Goal: Task Accomplishment & Management: Complete application form

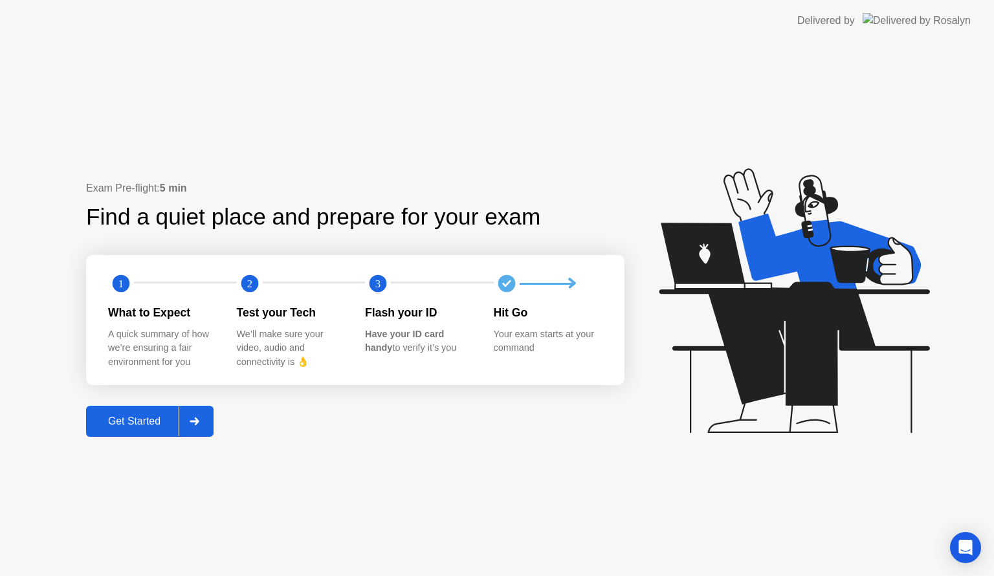
click at [131, 417] on div "Get Started" at bounding box center [134, 421] width 89 height 12
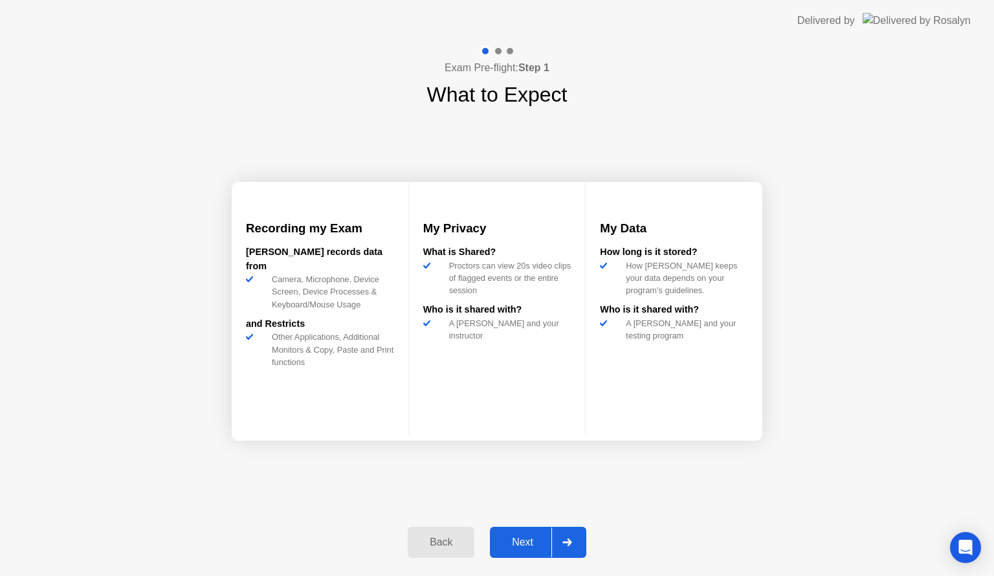
click at [516, 541] on div "Next" at bounding box center [523, 542] width 58 height 12
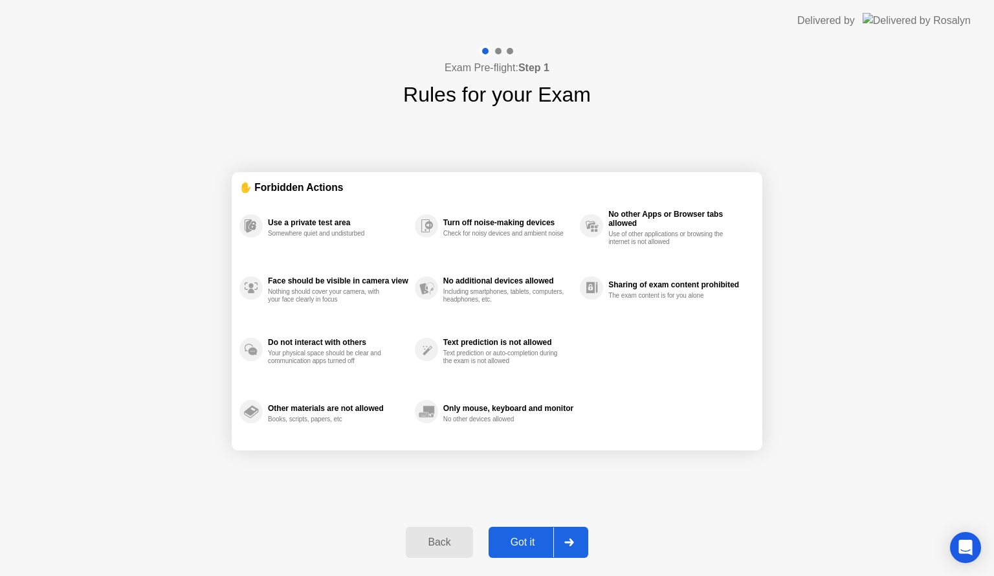
click at [516, 541] on div "Got it" at bounding box center [522, 542] width 61 height 12
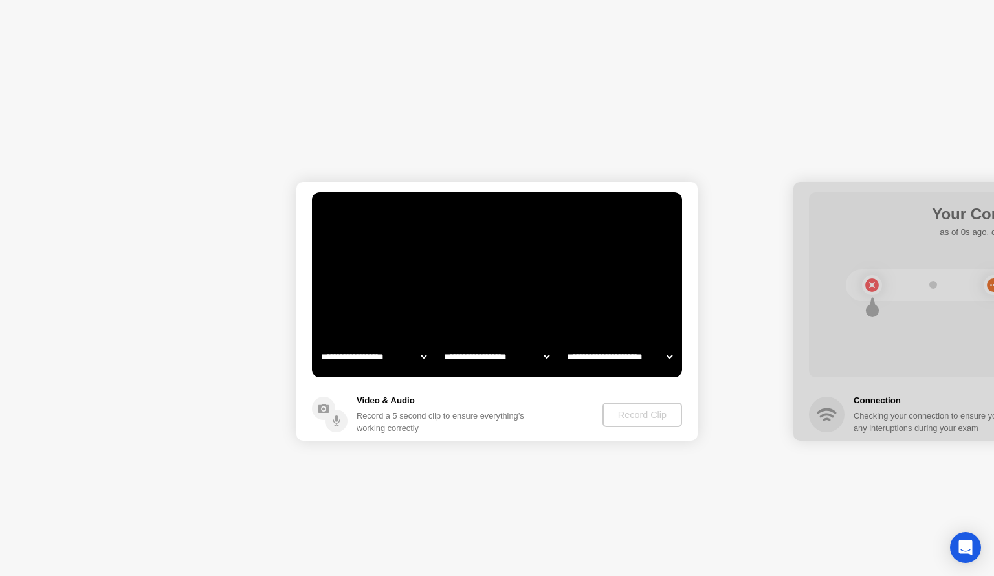
select select "**********"
select select "*******"
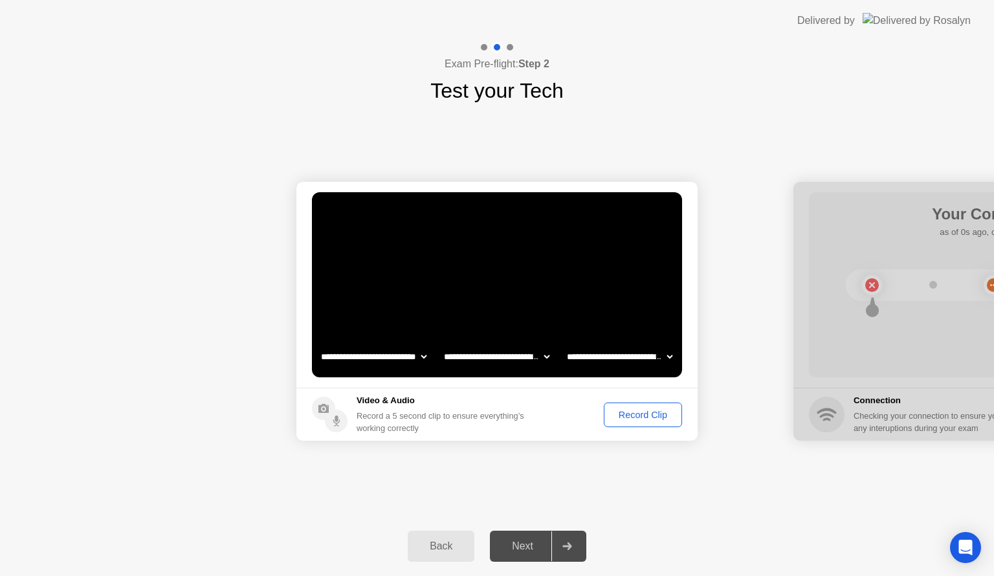
click at [627, 414] on div "Record Clip" at bounding box center [642, 415] width 69 height 10
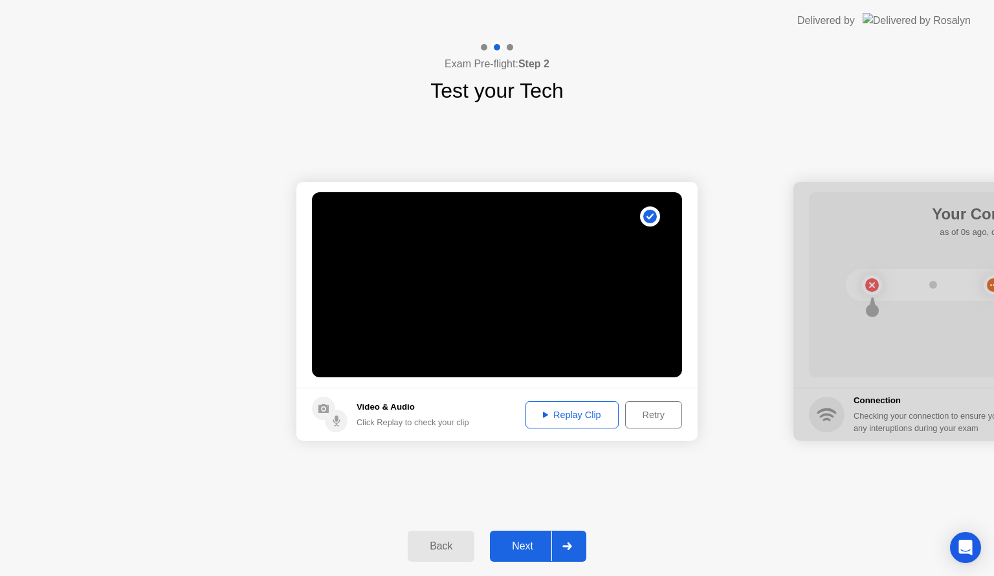
click at [522, 543] on div "Next" at bounding box center [523, 546] width 58 height 12
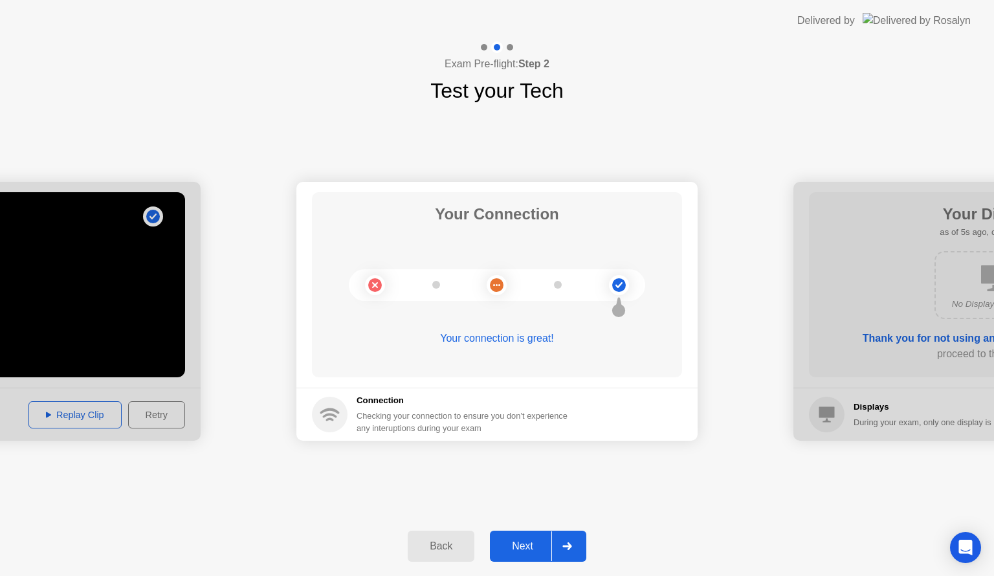
click at [523, 547] on div "Next" at bounding box center [523, 546] width 58 height 12
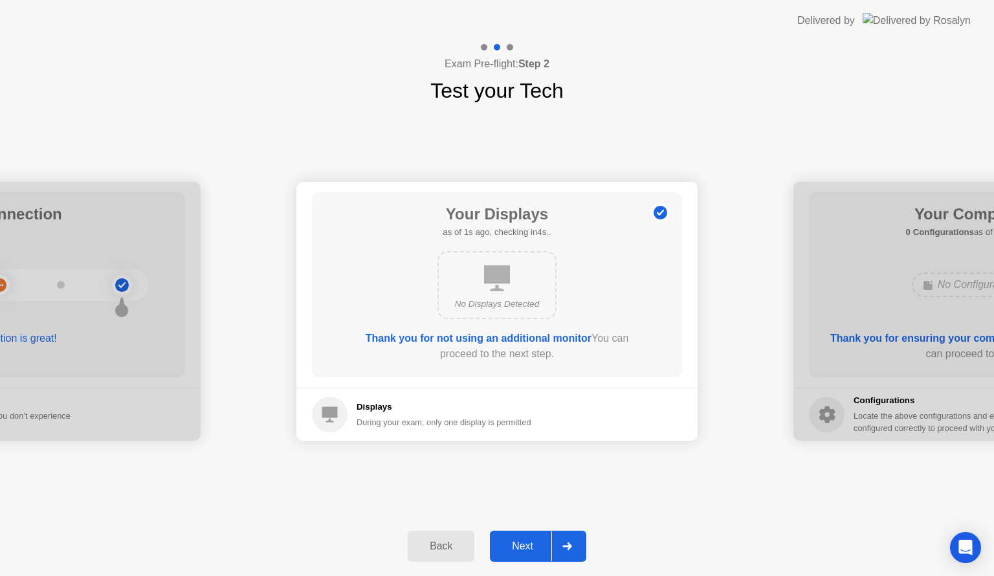
click at [523, 547] on div "Next" at bounding box center [523, 546] width 58 height 12
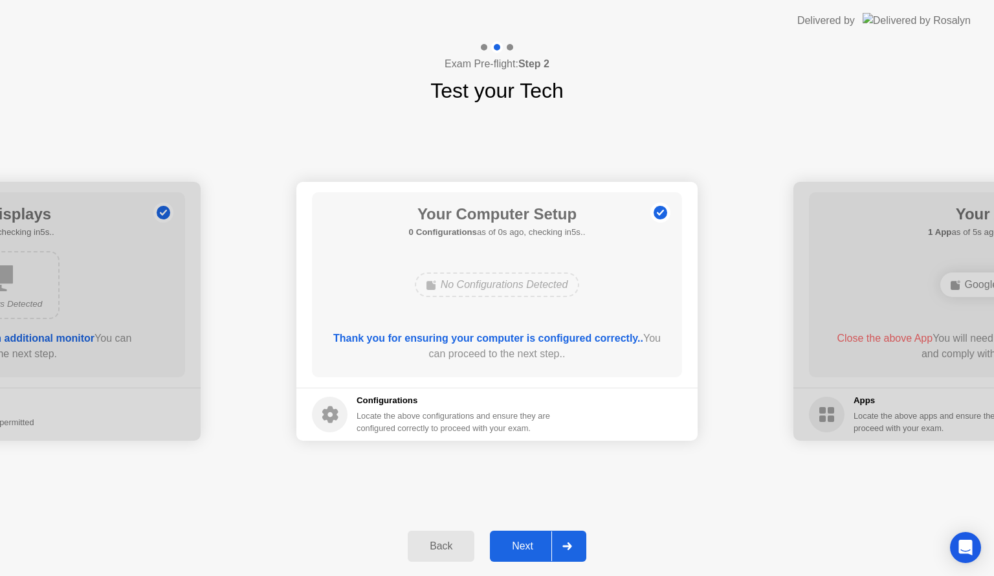
click at [523, 547] on div "Next" at bounding box center [523, 546] width 58 height 12
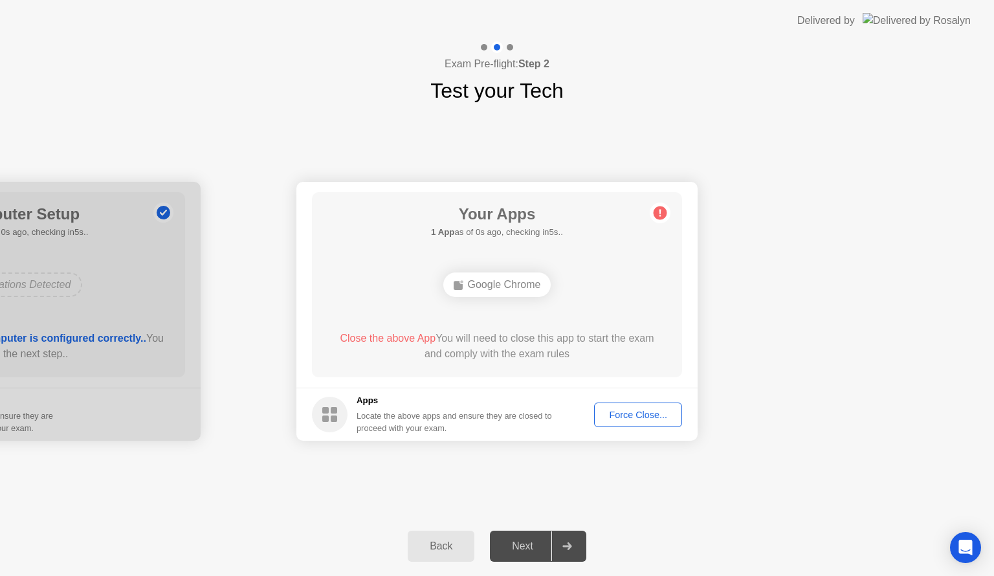
click at [626, 415] on div "Force Close..." at bounding box center [638, 415] width 79 height 10
click at [614, 410] on div "Force Close..." at bounding box center [638, 415] width 79 height 10
click at [619, 411] on div "Force Close..." at bounding box center [638, 415] width 79 height 10
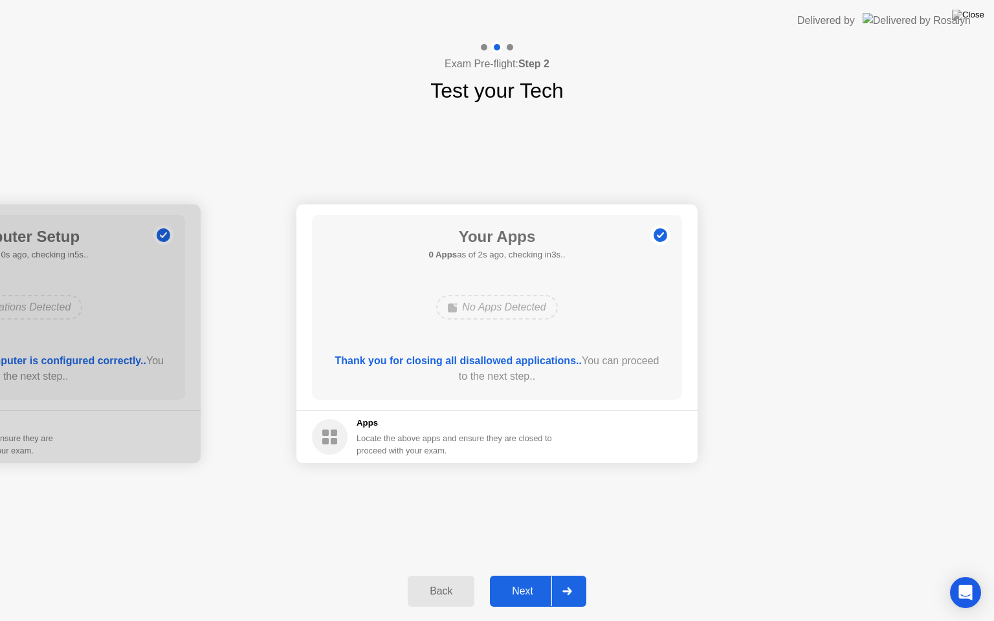
click at [513, 575] on button "Next" at bounding box center [538, 591] width 96 height 31
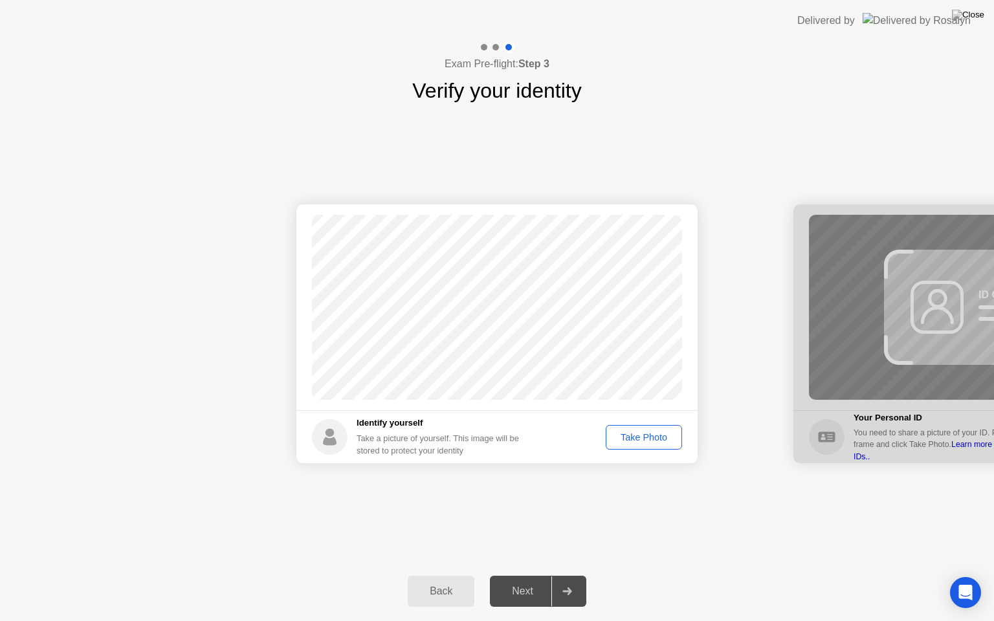
click at [637, 437] on div "Take Photo" at bounding box center [643, 437] width 67 height 10
click at [525, 575] on div "Next" at bounding box center [523, 592] width 58 height 12
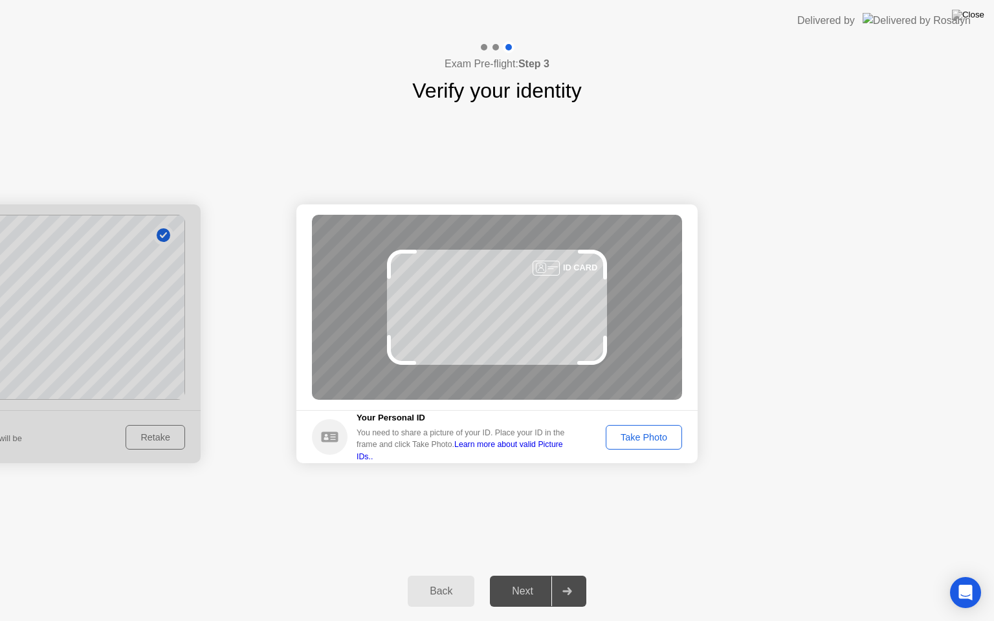
click at [647, 435] on div "Take Photo" at bounding box center [643, 437] width 67 height 10
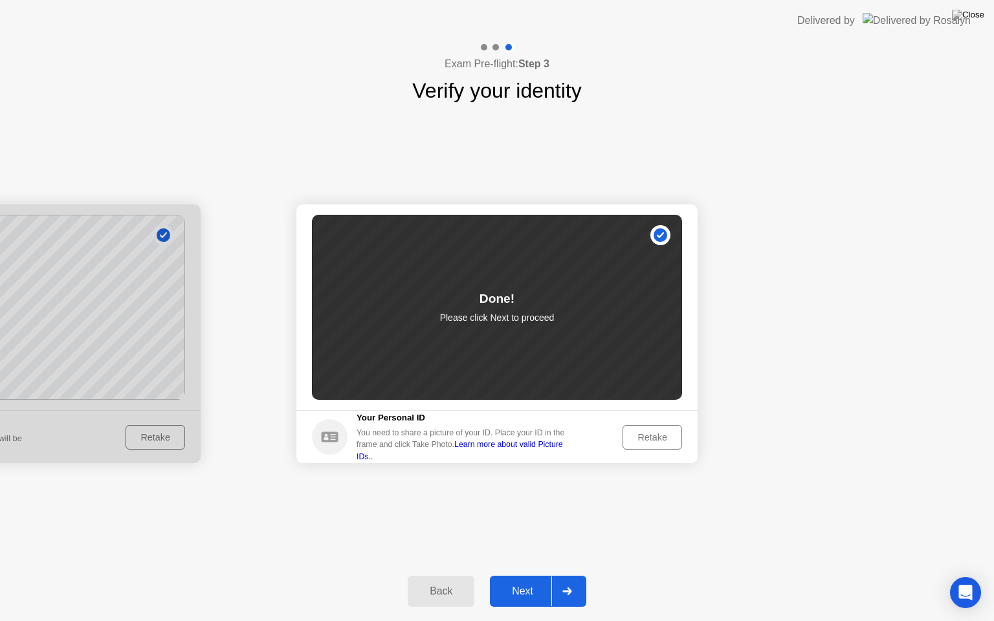
click at [518, 575] on div "Next" at bounding box center [523, 592] width 58 height 12
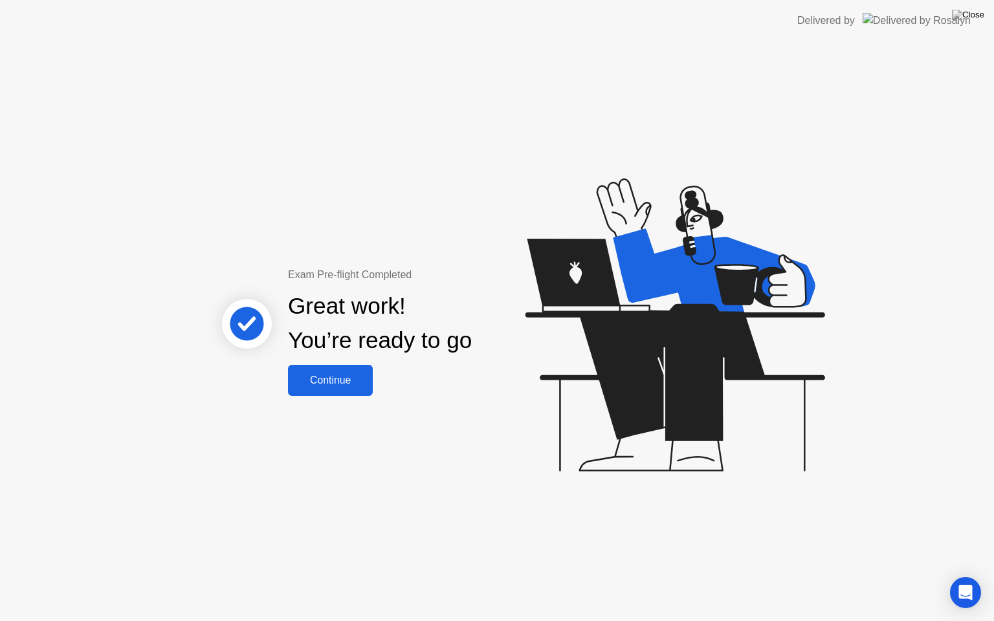
click at [341, 378] on div "Continue" at bounding box center [330, 381] width 77 height 12
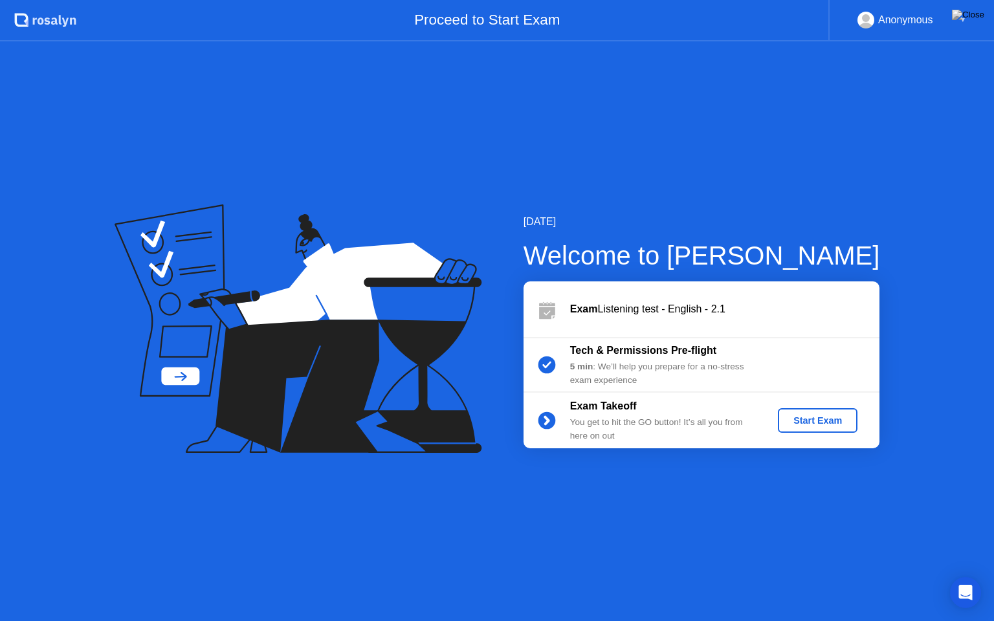
click at [815, 420] on div "Start Exam" at bounding box center [817, 420] width 69 height 10
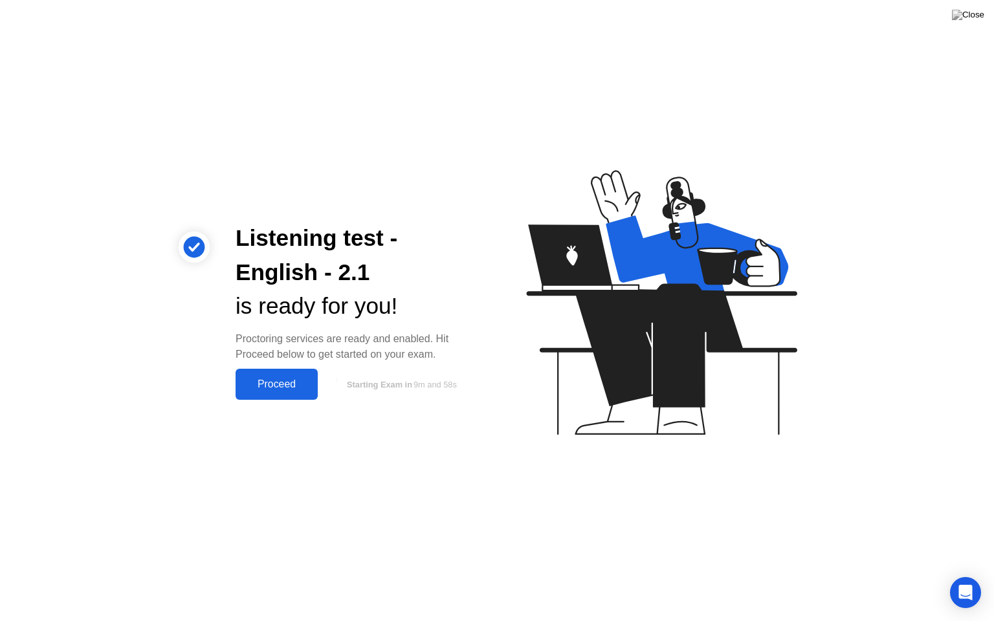
click at [265, 383] on div "Proceed" at bounding box center [276, 385] width 74 height 12
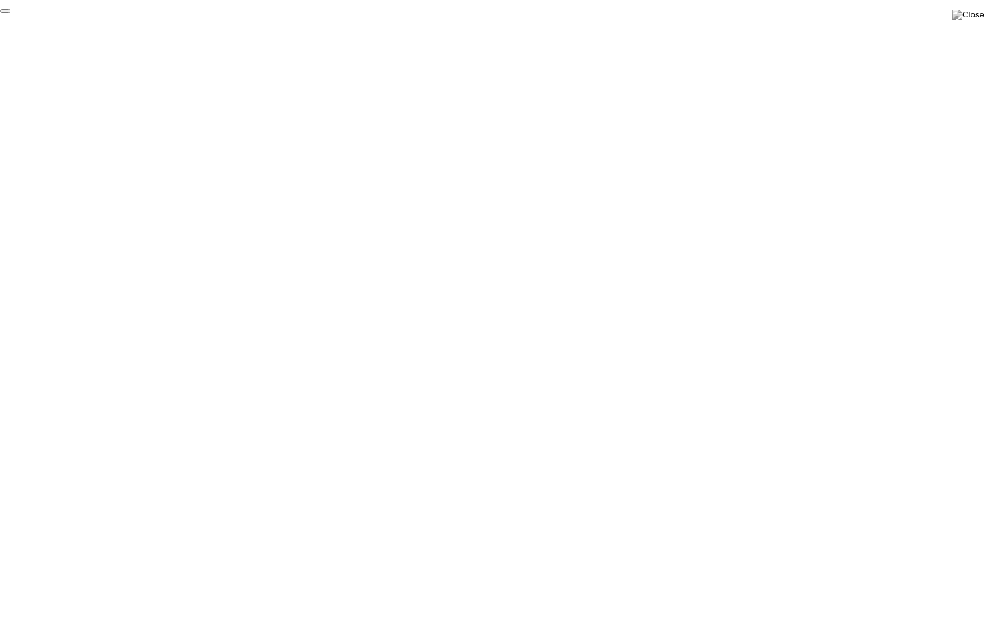
click div "End Proctoring Session"
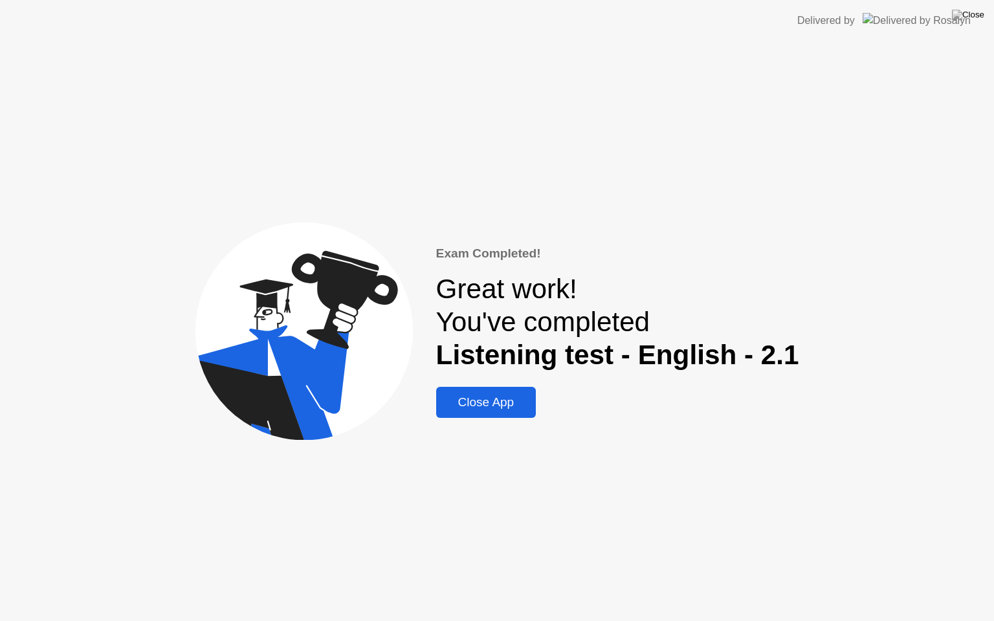
click at [483, 396] on div "Close App" at bounding box center [486, 402] width 93 height 14
